Goal: Task Accomplishment & Management: Use online tool/utility

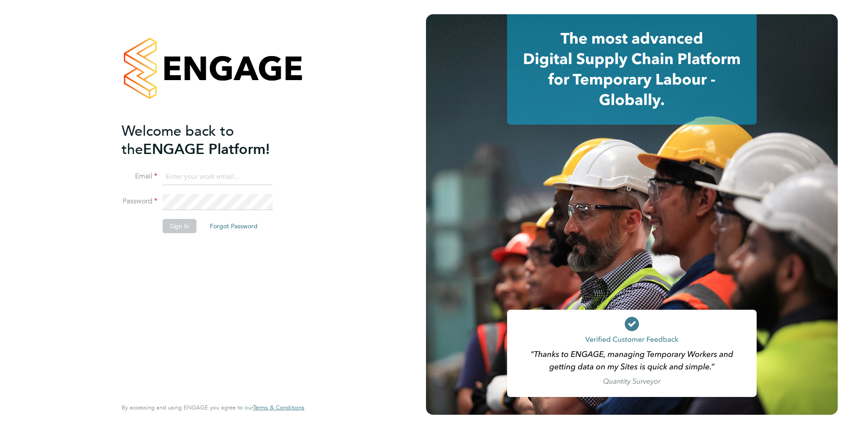
type input "colleen.marshall@NCCLondon.ac.uk"
click at [179, 227] on button "Sign In" at bounding box center [180, 226] width 34 height 14
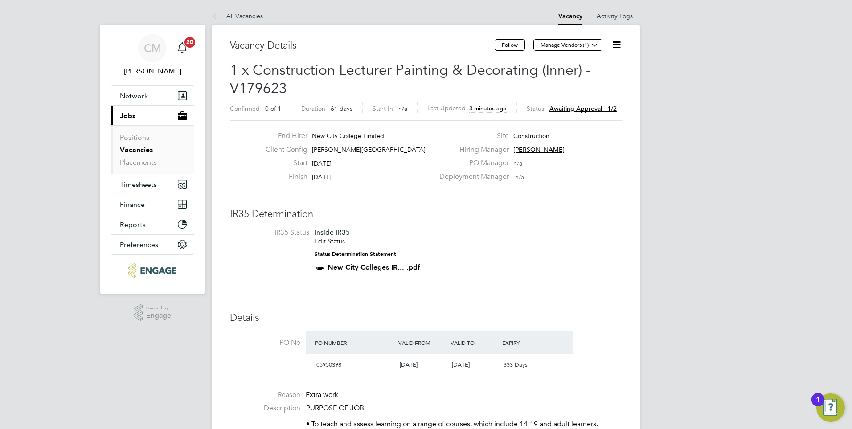
click at [612, 46] on icon at bounding box center [616, 44] width 11 height 11
click at [595, 93] on li "Approve" at bounding box center [595, 96] width 52 height 12
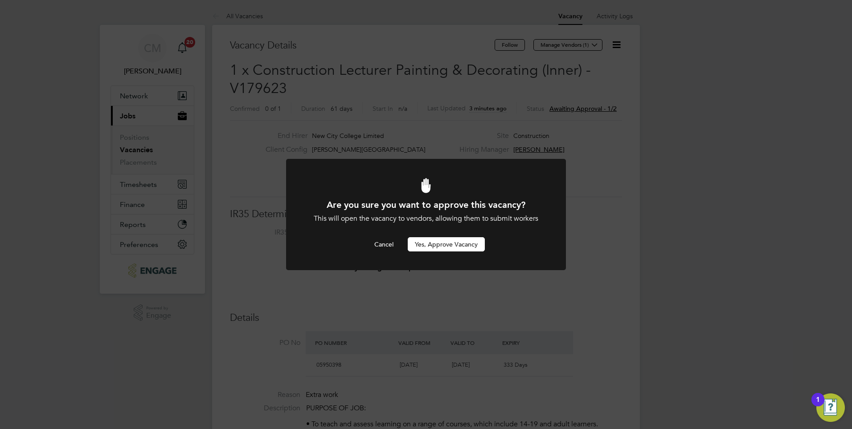
click at [435, 241] on button "Yes, Approve Vacancy" at bounding box center [446, 244] width 77 height 14
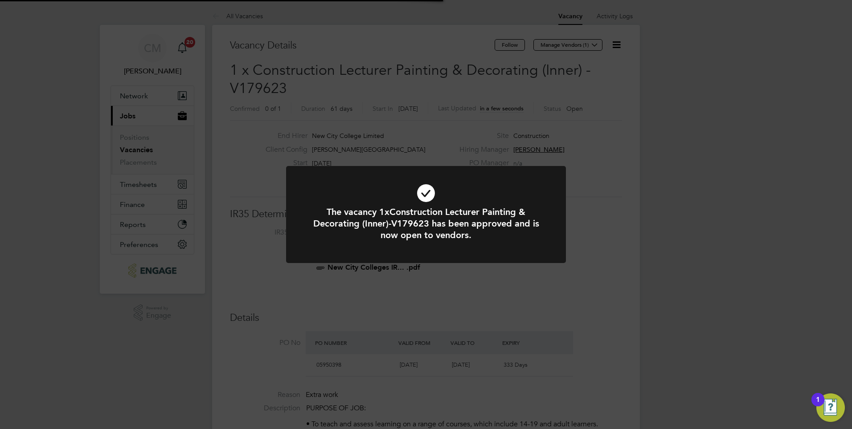
scroll to position [26, 62]
